Goal: Task Accomplishment & Management: Complete application form

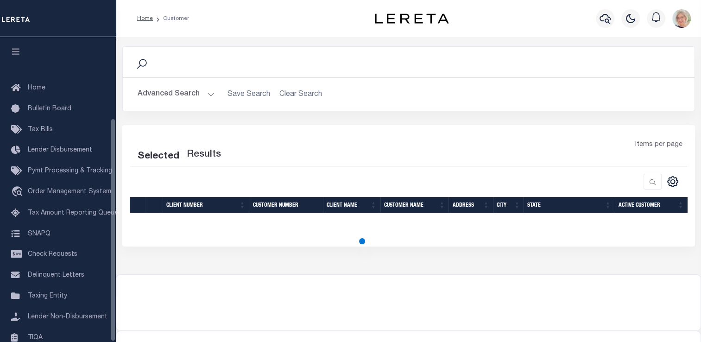
scroll to position [111, 0]
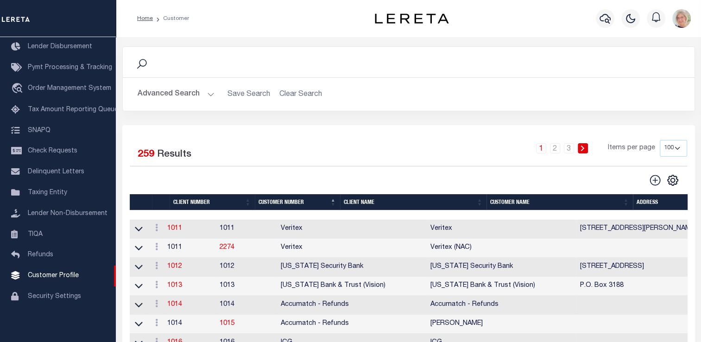
click at [351, 201] on th "Client Name" at bounding box center [413, 202] width 146 height 16
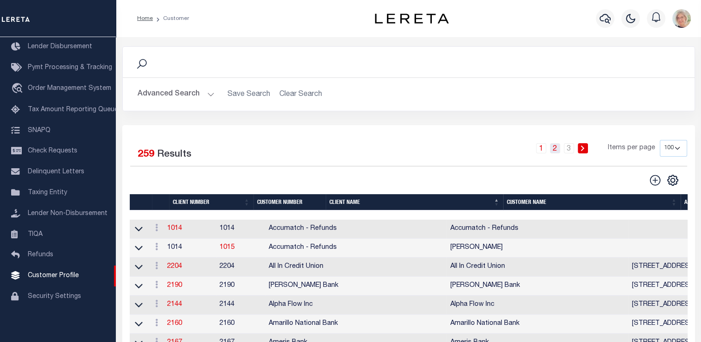
click at [555, 149] on link "2" at bounding box center [555, 148] width 10 height 10
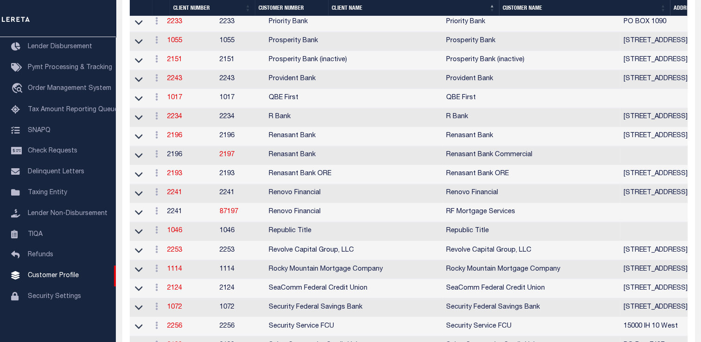
scroll to position [1530, 0]
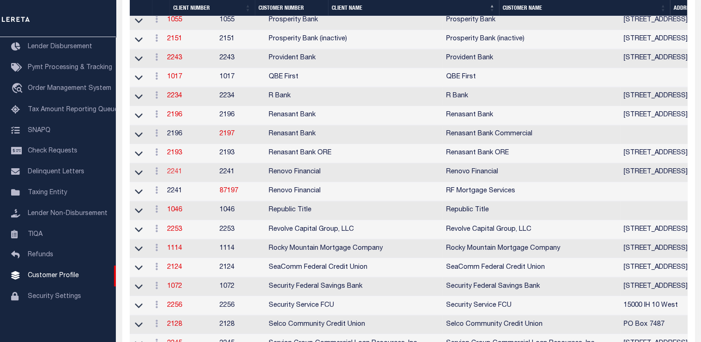
click at [181, 175] on link "2241" at bounding box center [174, 172] width 15 height 6
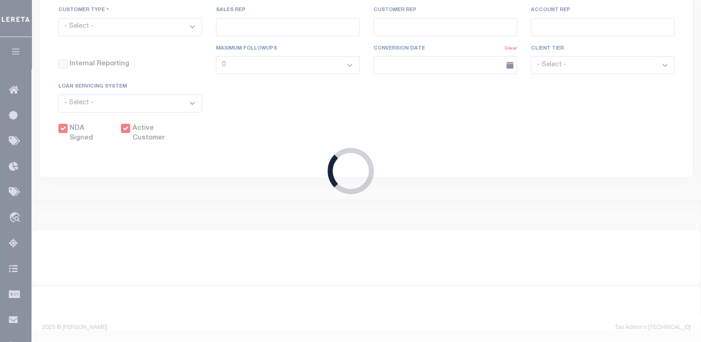
select select
type input "Renovo Financial"
type input "2241"
type input "Renovo Financial"
type input "[PERSON_NAME]"
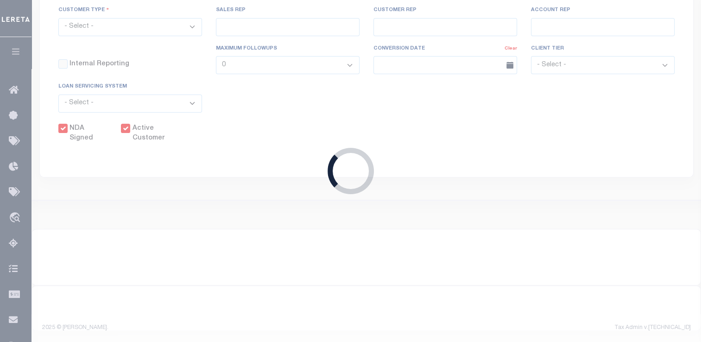
type input "[PERSON_NAME]"
select select "Mixed Portfolio"
type input "[PERSON_NAME]"
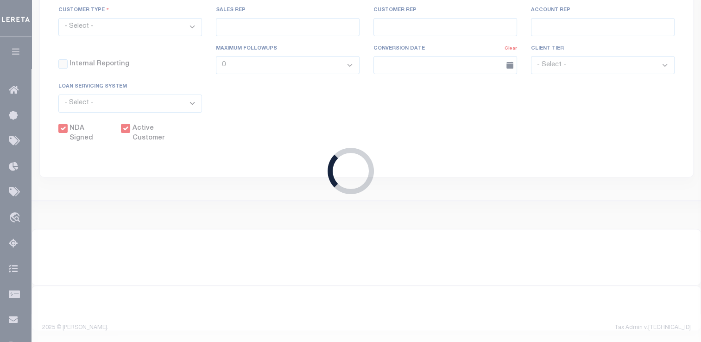
checkbox input "true"
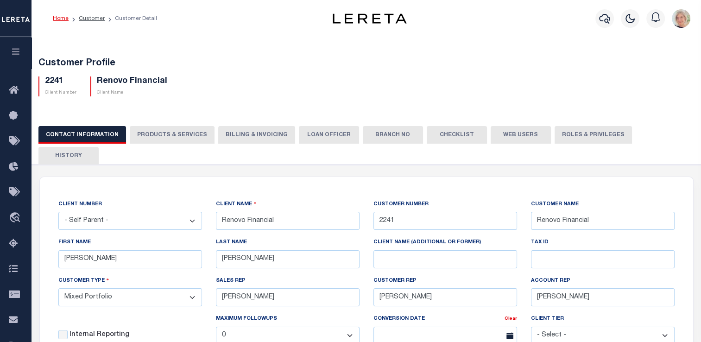
click at [238, 136] on button "Billing & Invoicing" at bounding box center [256, 135] width 77 height 18
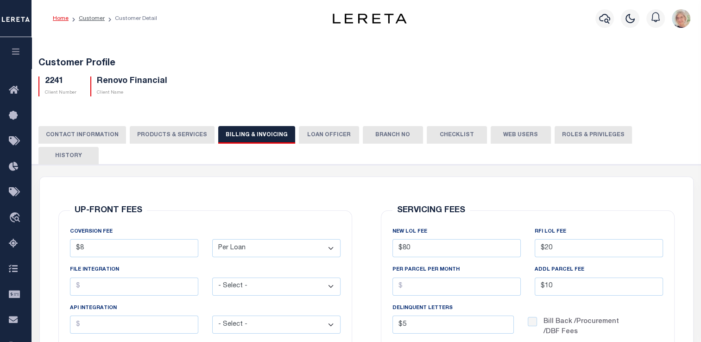
click at [159, 133] on button "PRODUCTS & SERVICES" at bounding box center [172, 135] width 85 height 18
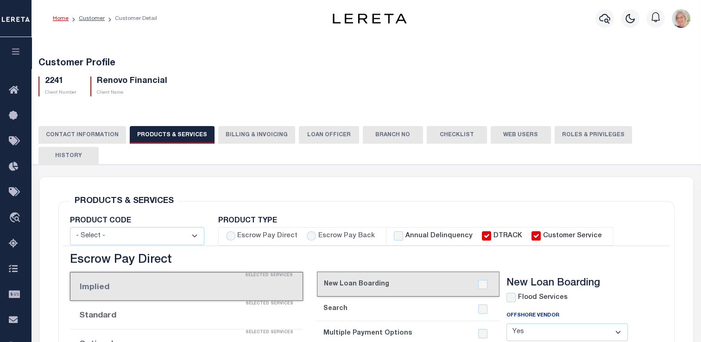
select select "STX"
radio input "true"
checkbox input "true"
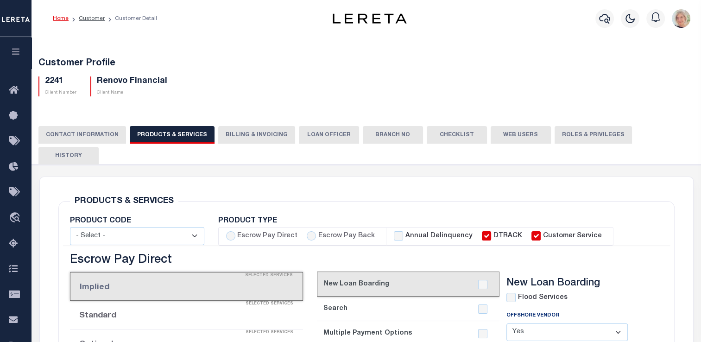
checkbox input "true"
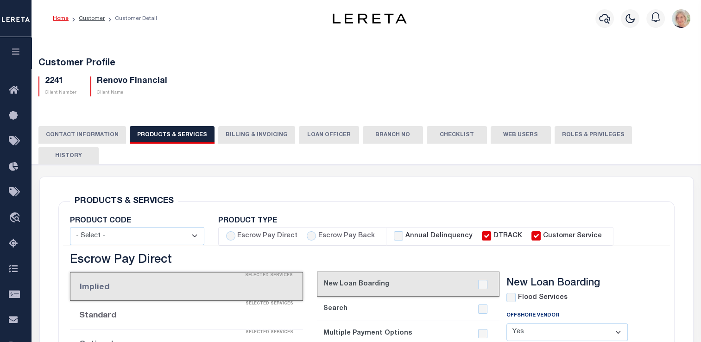
checkbox input "true"
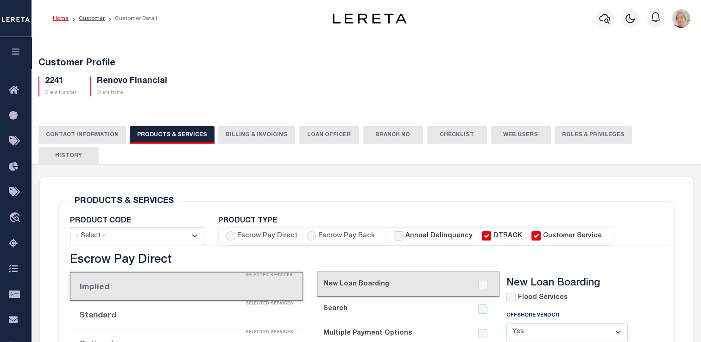
checkbox input "true"
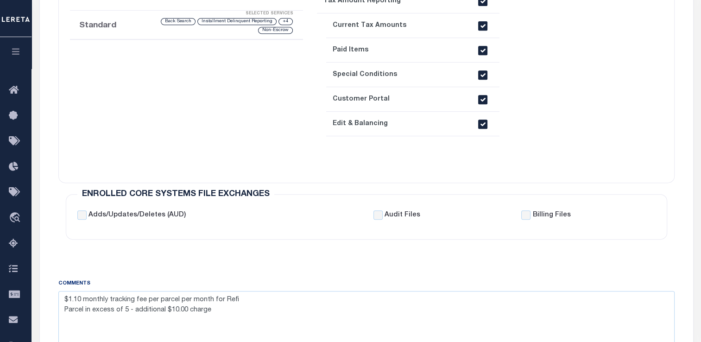
scroll to position [417, 0]
